Goal: Ask a question

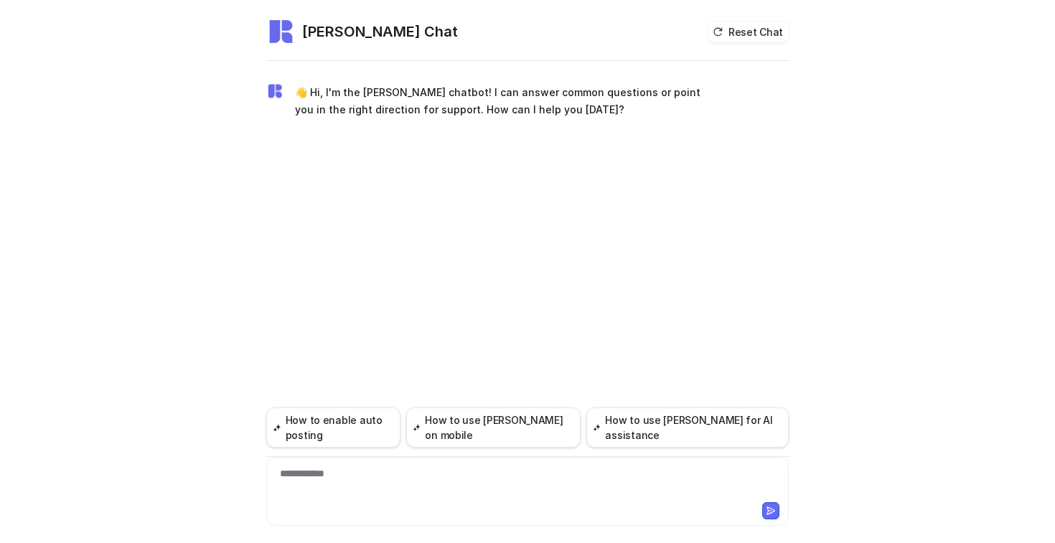
click at [383, 476] on div "**********" at bounding box center [527, 482] width 515 height 33
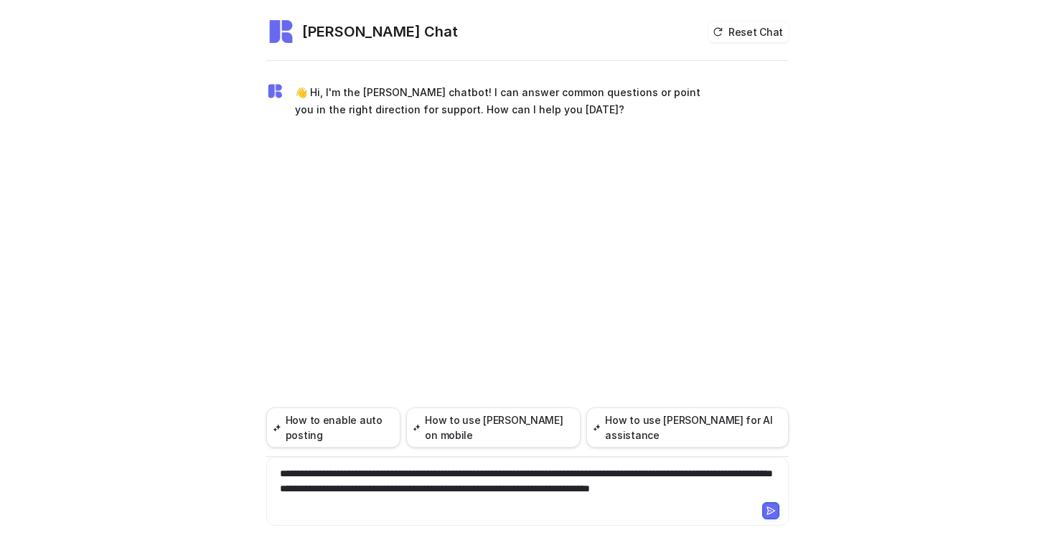
click at [510, 492] on div "**********" at bounding box center [527, 482] width 515 height 33
click at [383, 487] on div "**********" at bounding box center [527, 482] width 515 height 33
click at [764, 484] on div "**********" at bounding box center [527, 482] width 515 height 33
